Goal: Navigation & Orientation: Find specific page/section

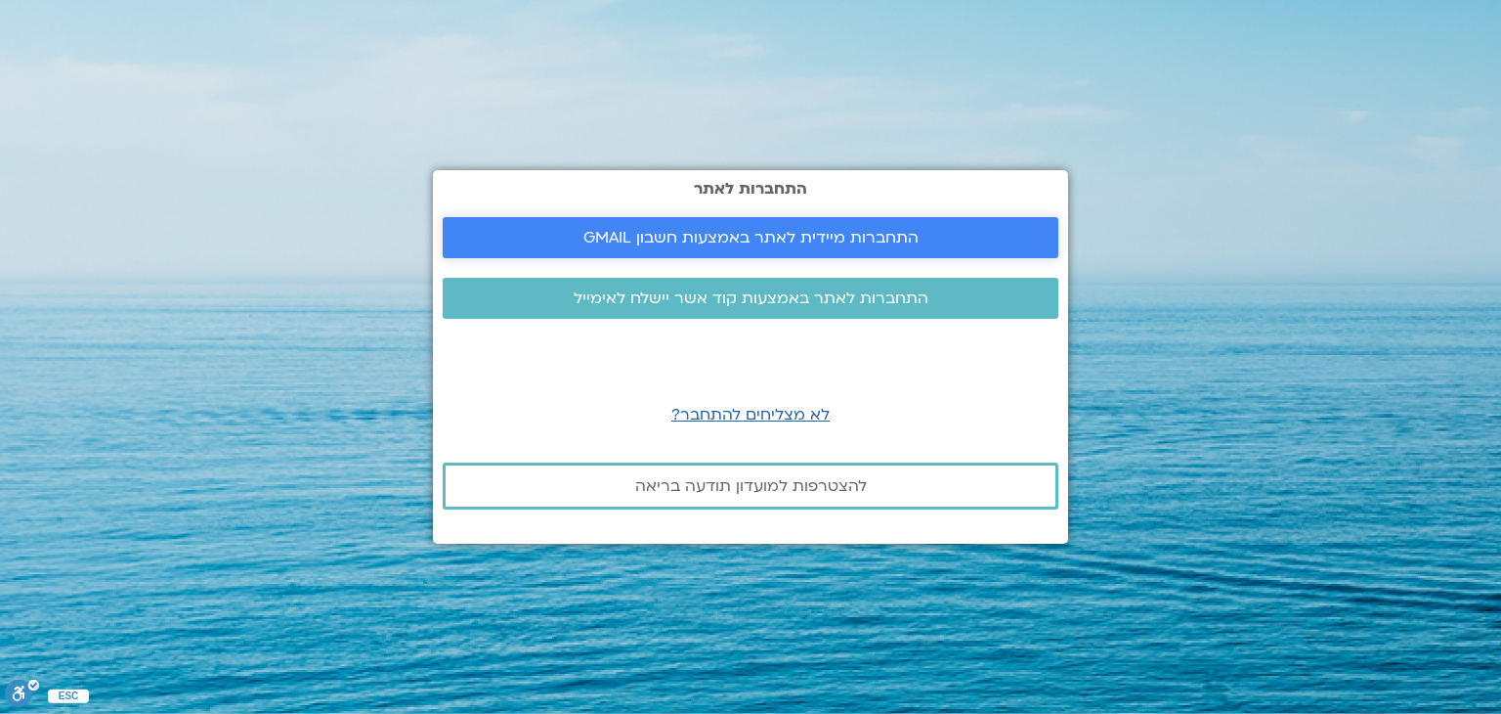
click at [802, 231] on span "התחברות מיידית לאתר באמצעות חשבון GMAIL" at bounding box center [751, 238] width 335 height 18
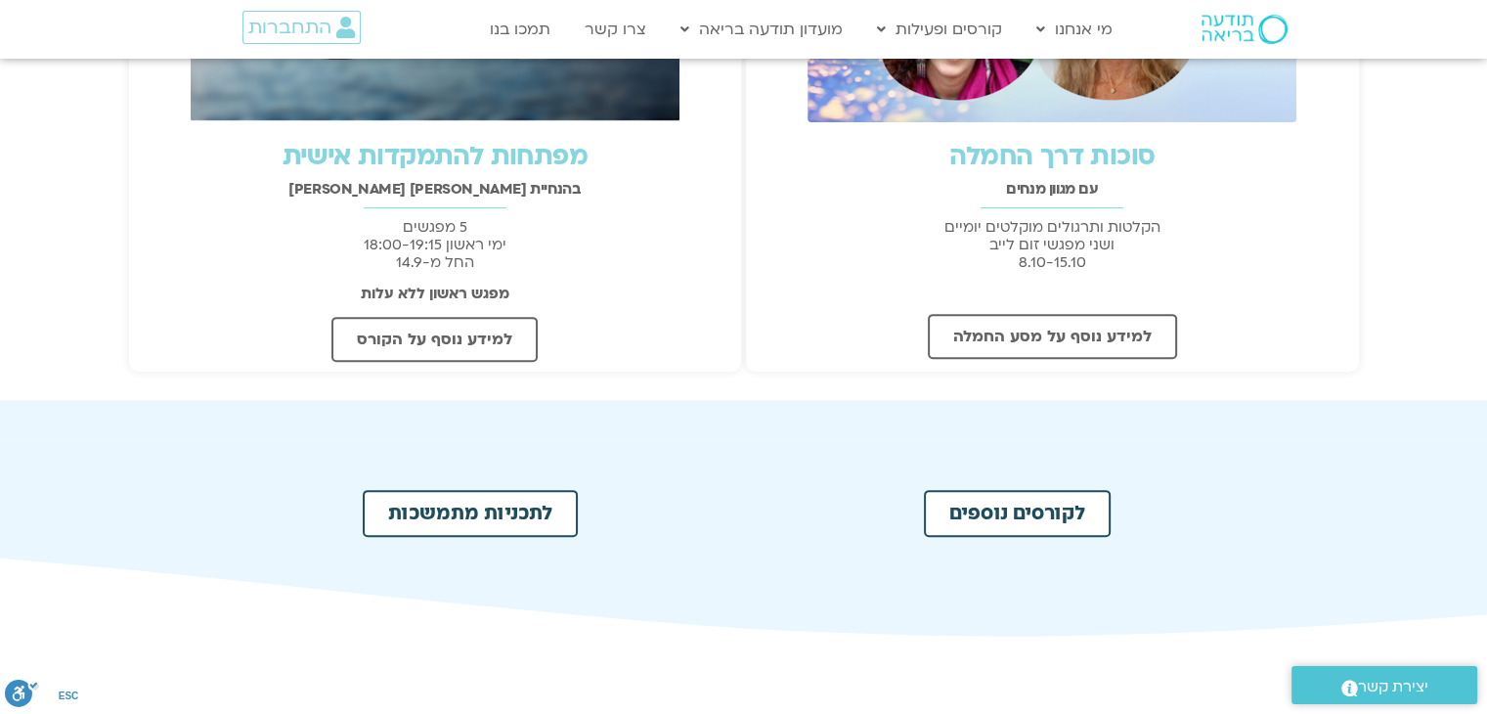
scroll to position [782, 0]
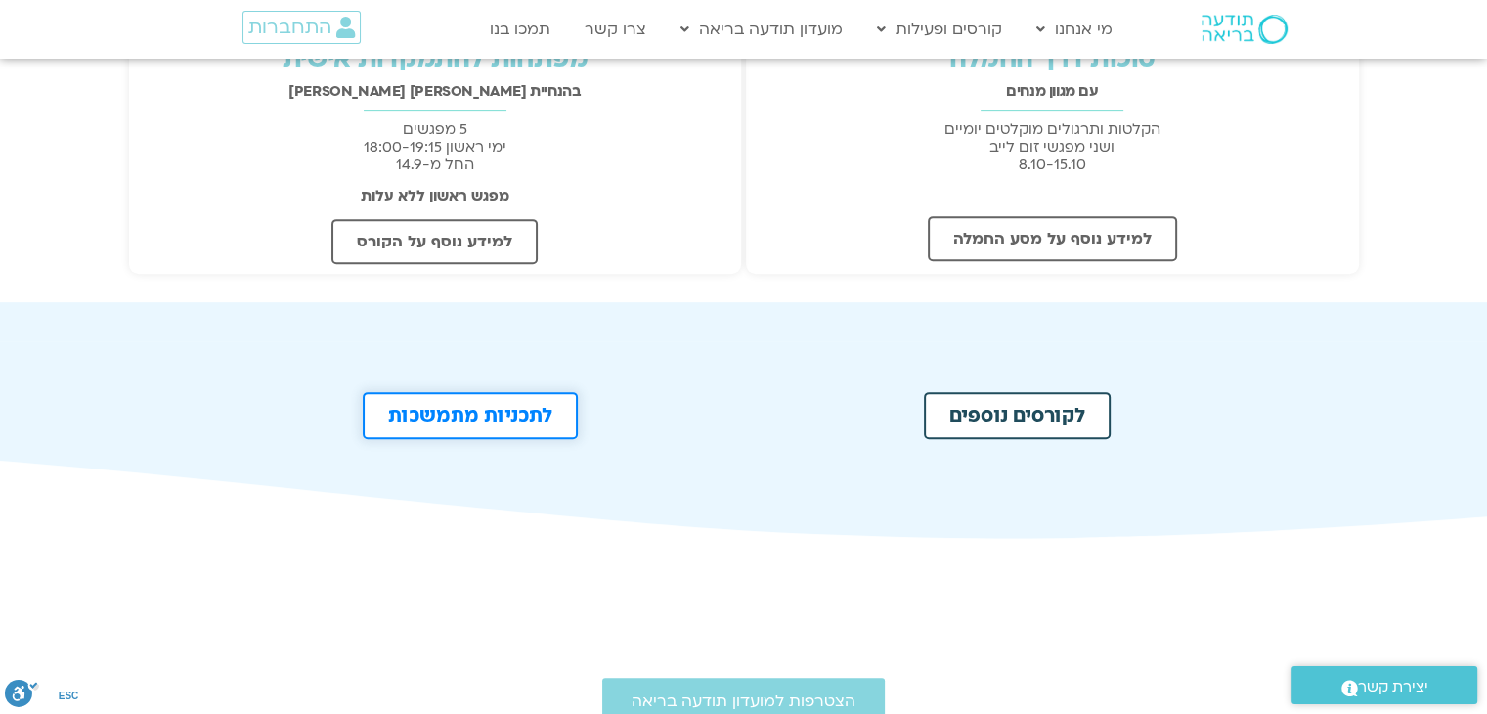
click at [461, 422] on span "לתכניות מתמשכות" at bounding box center [470, 416] width 164 height 20
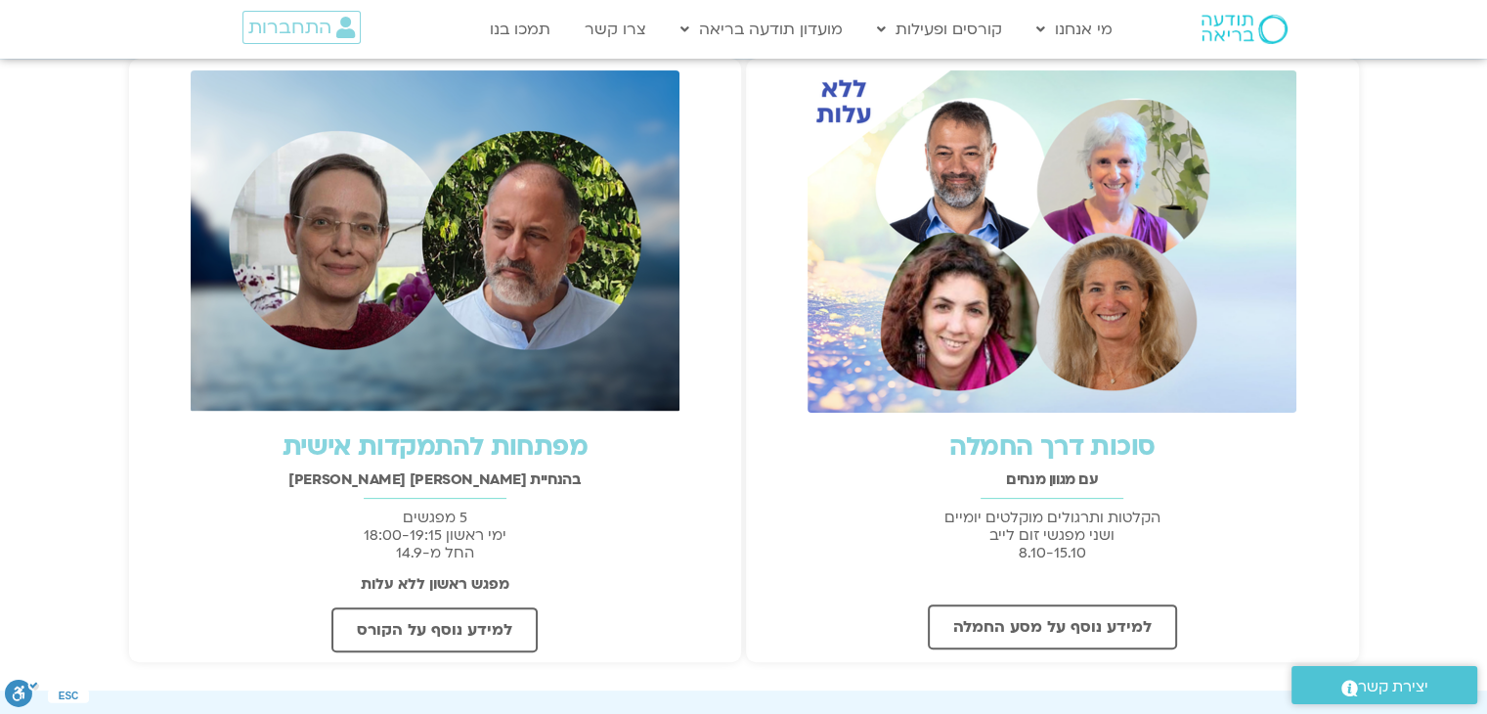
scroll to position [391, 0]
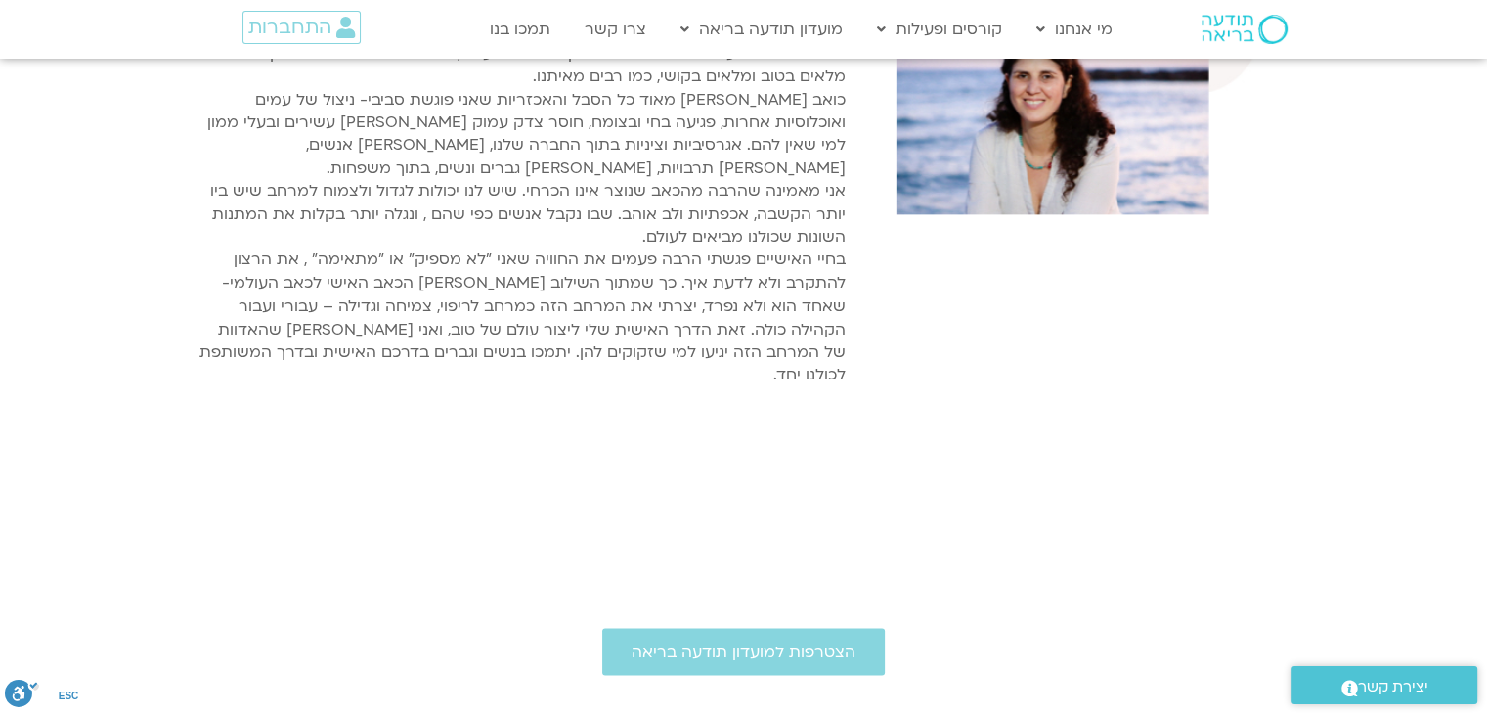
scroll to position [3403, 0]
